Goal: Find specific page/section: Find specific page/section

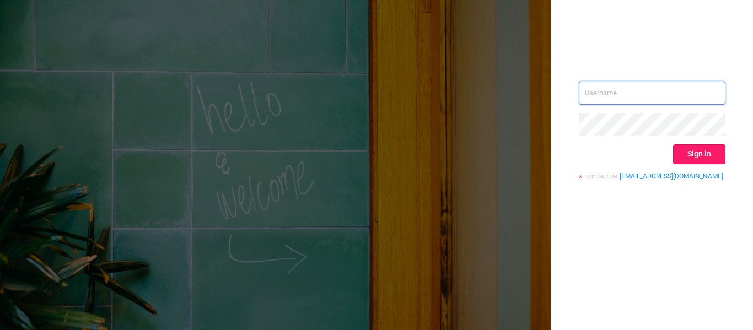
type input "[EMAIL_ADDRESS][DOMAIN_NAME]"
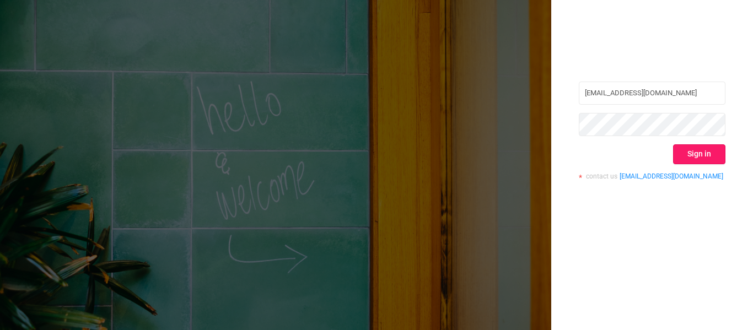
click at [693, 157] on button "Sign in" at bounding box center [699, 154] width 52 height 20
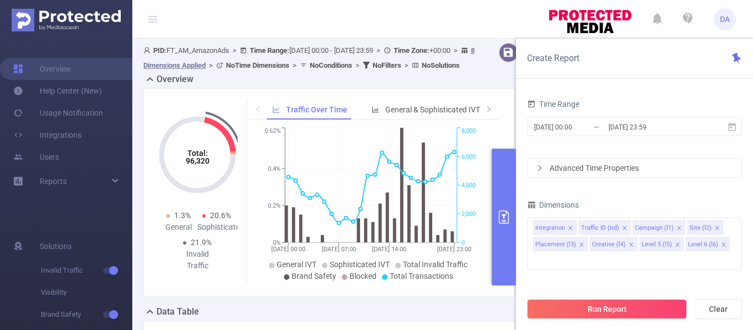
click at [465, 88] on div "Overview" at bounding box center [333, 80] width 380 height 15
click at [55, 155] on link "Users" at bounding box center [36, 157] width 46 height 22
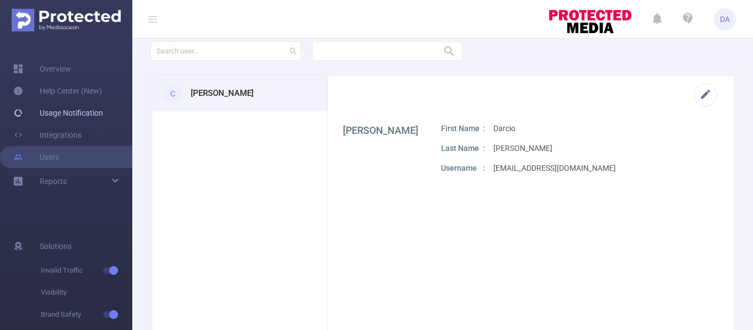
click at [60, 110] on link "Usage Notification" at bounding box center [58, 113] width 90 height 22
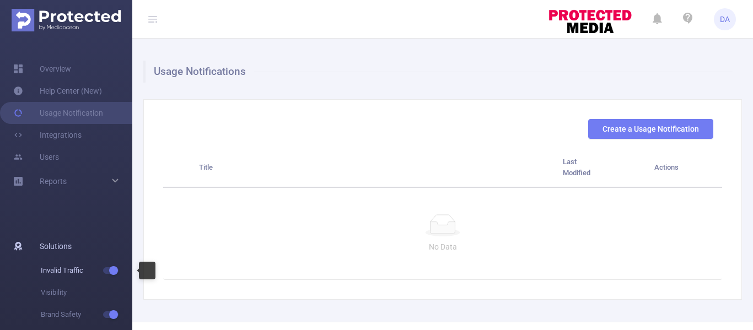
click at [59, 267] on span "Invalid Traffic" at bounding box center [86, 271] width 91 height 22
